Goal: Task Accomplishment & Management: Complete application form

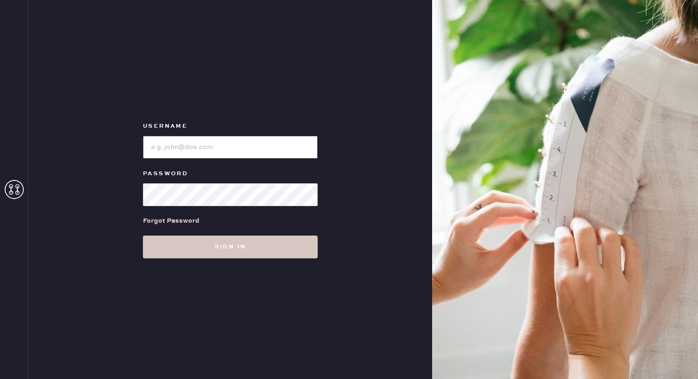
click at [183, 152] on input "loginName" at bounding box center [230, 147] width 175 height 23
click at [257, 146] on input "loginName" at bounding box center [230, 147] width 175 height 23
